Goal: Check status

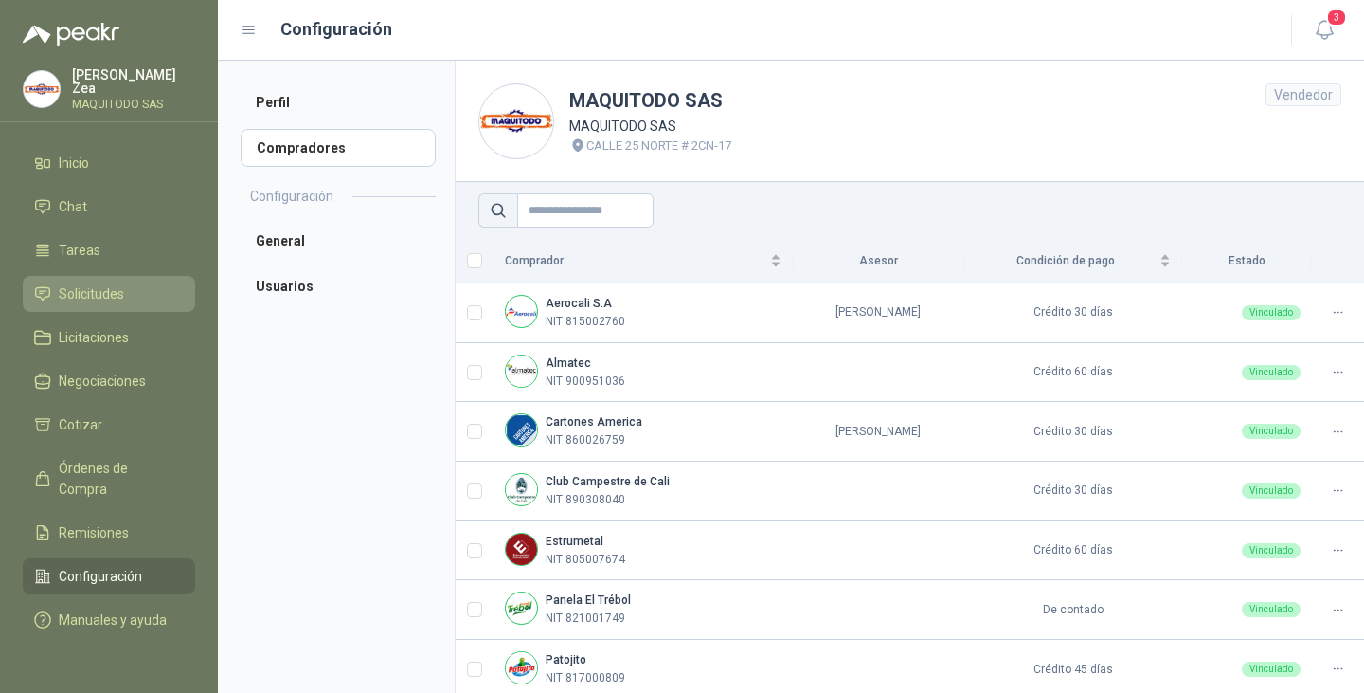
click at [98, 286] on span "Solicitudes" at bounding box center [91, 293] width 65 height 21
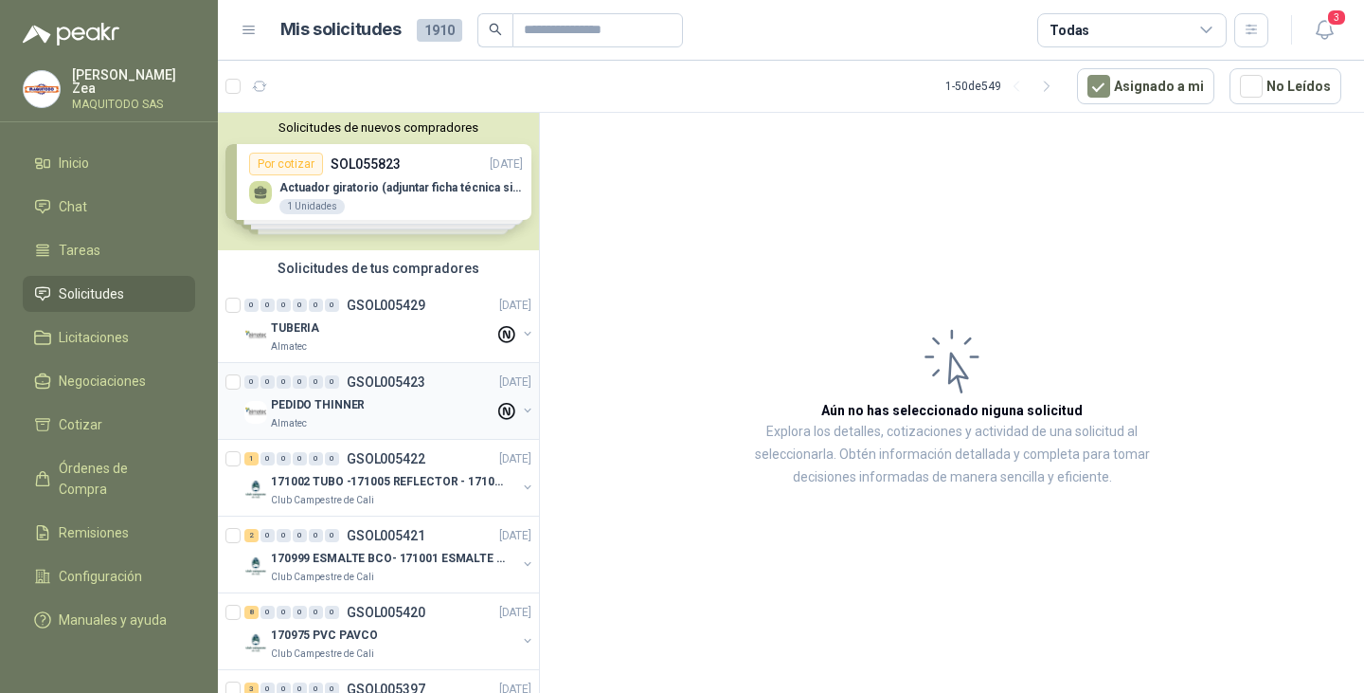
click at [362, 431] on div "0 0 0 0 0 0 GSOL005423 [DATE] PEDIDO THINNER Almatec" at bounding box center [378, 401] width 321 height 77
click at [476, 335] on div "TUBERIA" at bounding box center [383, 327] width 224 height 23
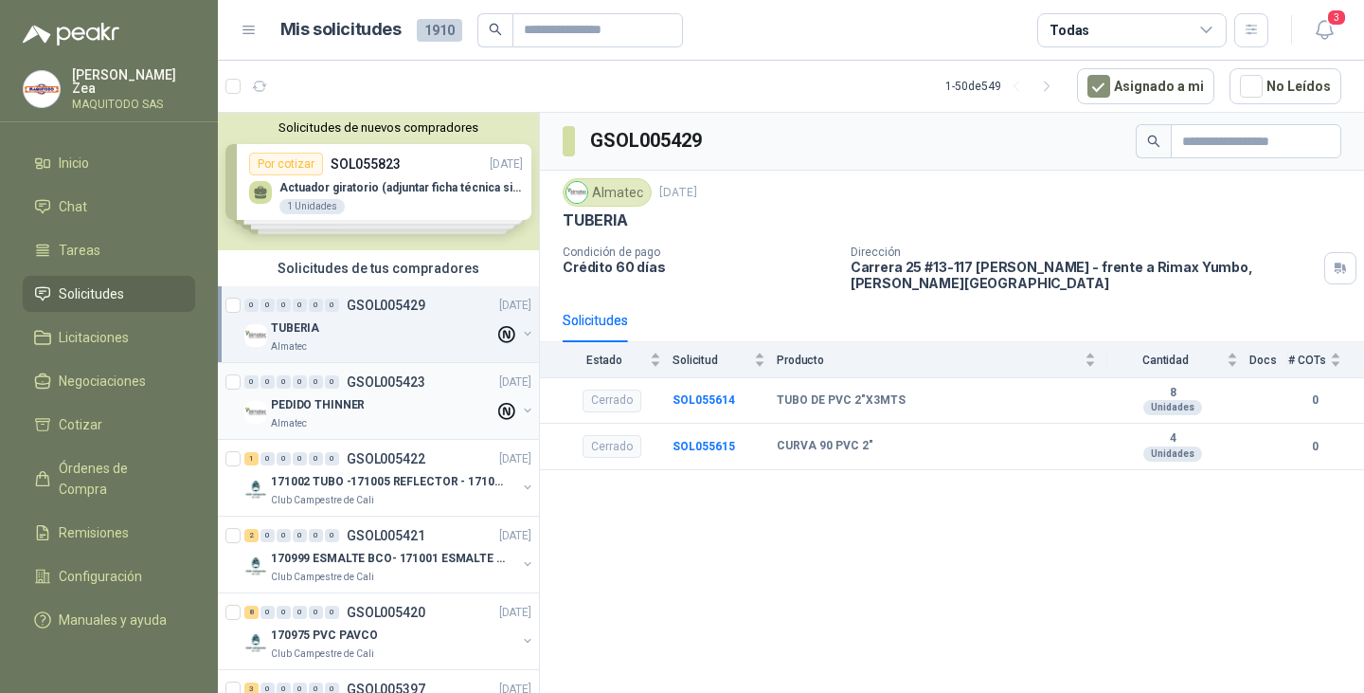
click at [498, 408] on icon at bounding box center [506, 411] width 17 height 17
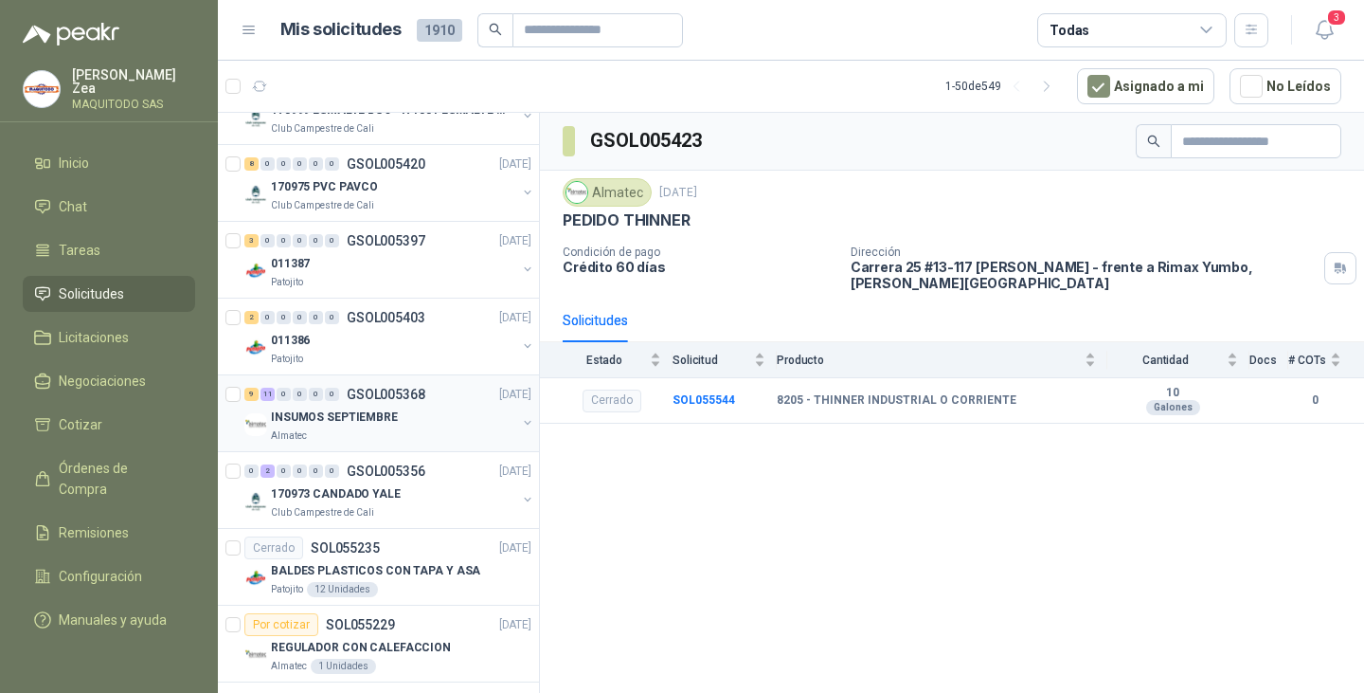
scroll to position [474, 0]
